Goal: Transaction & Acquisition: Purchase product/service

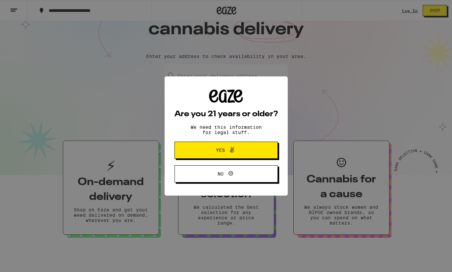
click at [192, 154] on button "Yes" at bounding box center [226, 150] width 103 height 17
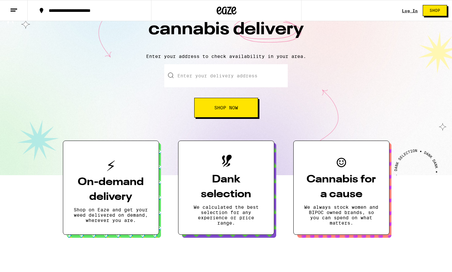
click at [410, 12] on link "Log In" at bounding box center [410, 11] width 16 height 4
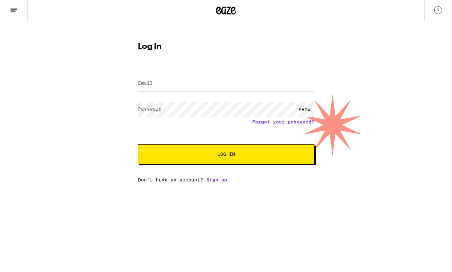
click at [270, 88] on input "Email" at bounding box center [226, 83] width 177 height 15
type input "[EMAIL_ADDRESS][DOMAIN_NAME]"
click at [226, 155] on button "Log In" at bounding box center [226, 154] width 177 height 20
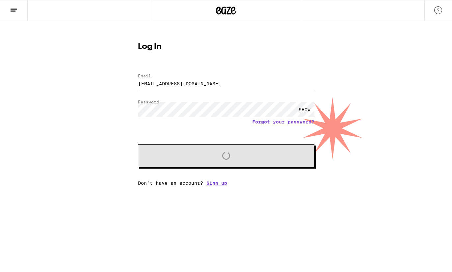
click at [262, 161] on button "Loading" at bounding box center [226, 155] width 177 height 23
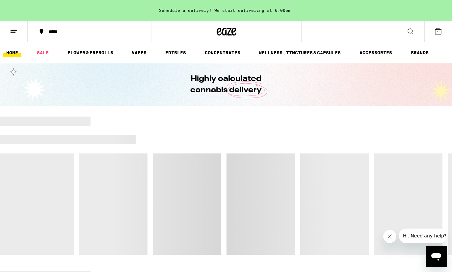
click at [44, 53] on link "SALE" at bounding box center [43, 53] width 18 height 8
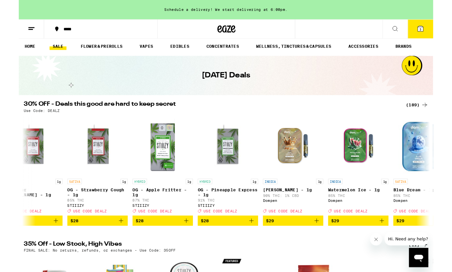
scroll to position [0, 6680]
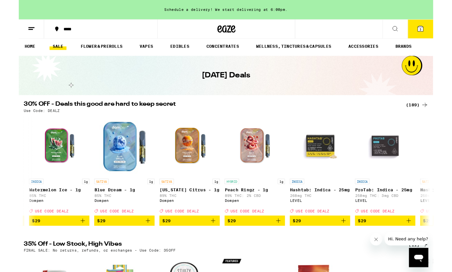
click at [145, 246] on button "$29" at bounding box center [115, 240] width 66 height 11
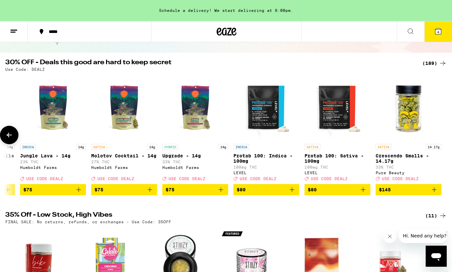
scroll to position [0, 0]
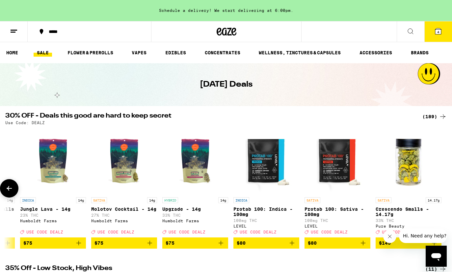
click at [181, 56] on link "EDIBLES" at bounding box center [175, 53] width 27 height 8
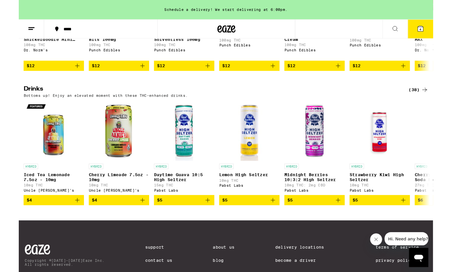
scroll to position [355, 0]
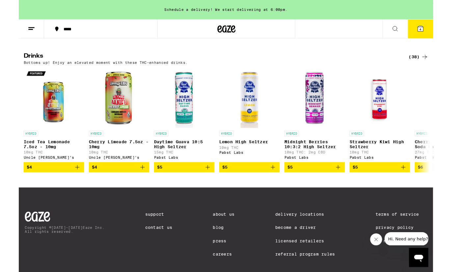
click at [435, 66] on div "(38)" at bounding box center [435, 62] width 21 height 8
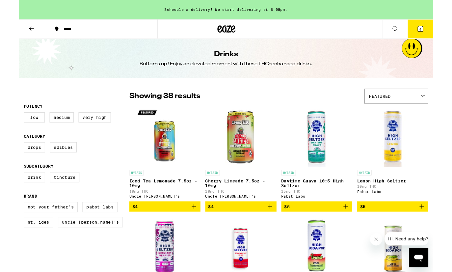
click at [84, 129] on label "Very High" at bounding box center [82, 127] width 35 height 11
click at [7, 124] on input "Very High" at bounding box center [7, 123] width 0 height 0
checkbox input "true"
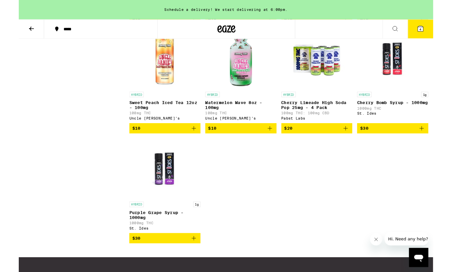
scroll to position [689, 0]
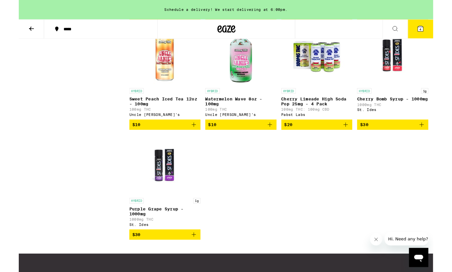
click at [166, 203] on img "Open page for Purple Grape Syrup - 1000mg from St. Ides" at bounding box center [159, 180] width 66 height 66
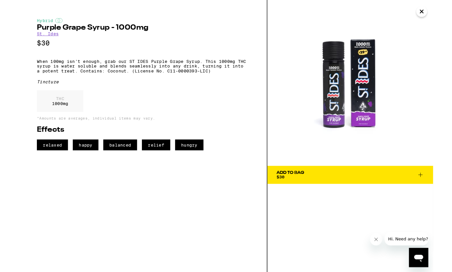
click at [320, 151] on img at bounding box center [361, 90] width 181 height 181
click at [351, 186] on span "Add To Bag $30" at bounding box center [361, 190] width 161 height 9
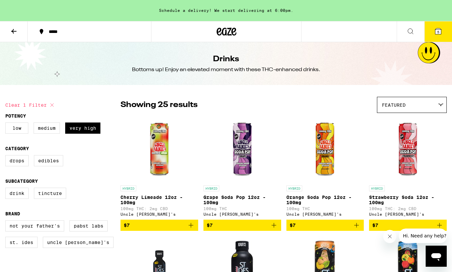
click at [16, 34] on icon at bounding box center [14, 31] width 8 height 8
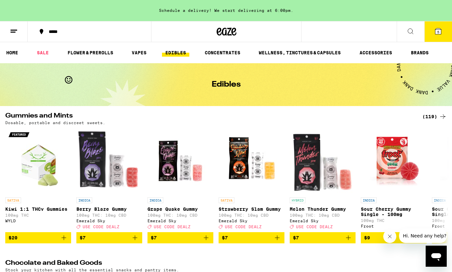
click at [431, 124] on div "Dosable, portable and discreet sweets." at bounding box center [226, 123] width 442 height 4
click at [435, 115] on div "(119)" at bounding box center [434, 117] width 24 height 8
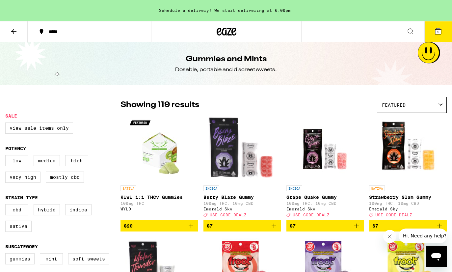
click at [27, 183] on label "Very High" at bounding box center [22, 177] width 35 height 11
click at [7, 156] on input "Very High" at bounding box center [7, 156] width 0 height 0
checkbox input "true"
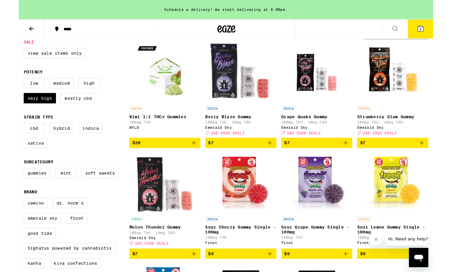
click at [16, 113] on label "Very High" at bounding box center [22, 106] width 35 height 11
click at [7, 86] on input "Very High" at bounding box center [7, 86] width 0 height 0
click at [29, 112] on label "Very High" at bounding box center [22, 106] width 35 height 11
click at [7, 86] on input "Very High" at bounding box center [7, 86] width 0 height 0
checkbox input "true"
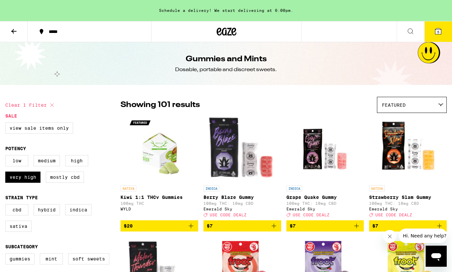
click at [428, 110] on div "Featured" at bounding box center [411, 104] width 69 height 15
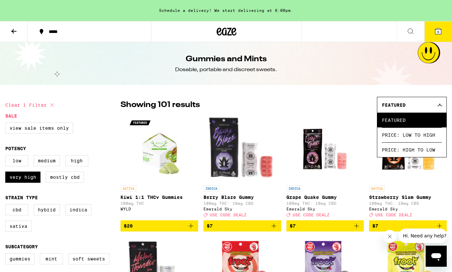
click at [429, 153] on span "Price: High to Low" at bounding box center [412, 149] width 60 height 15
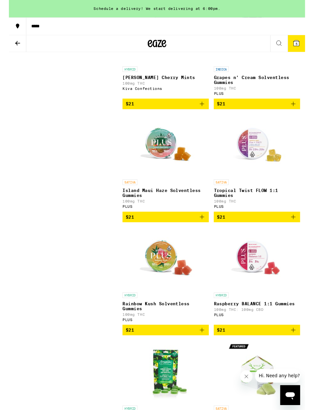
scroll to position [1101, 0]
